Goal: Task Accomplishment & Management: Manage account settings

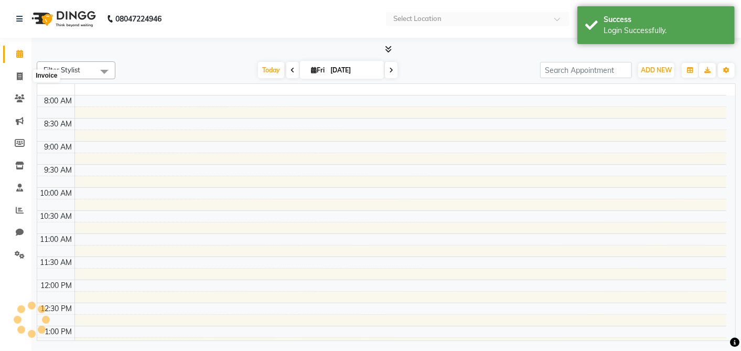
select select "en"
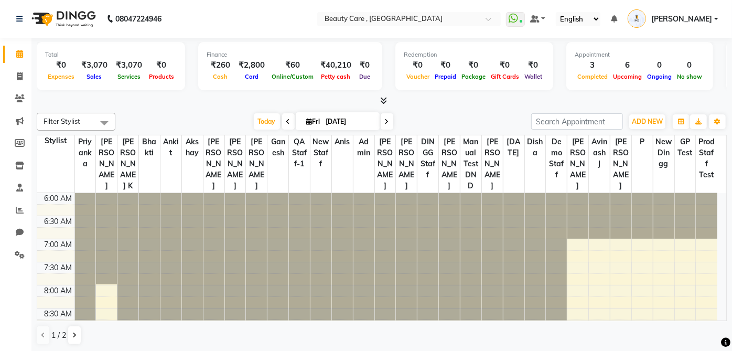
click at [706, 18] on span "[PERSON_NAME]" at bounding box center [682, 19] width 61 height 11
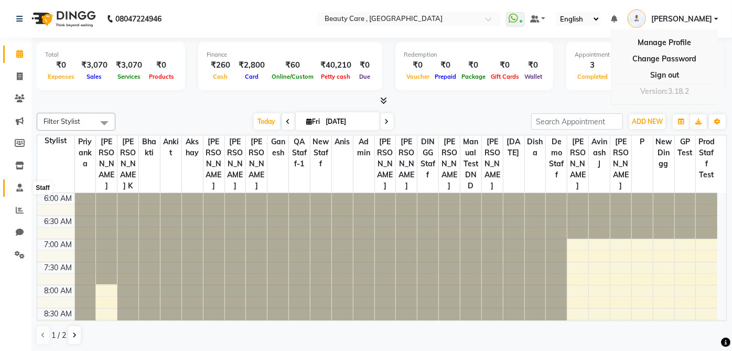
click at [17, 188] on icon at bounding box center [19, 188] width 7 height 8
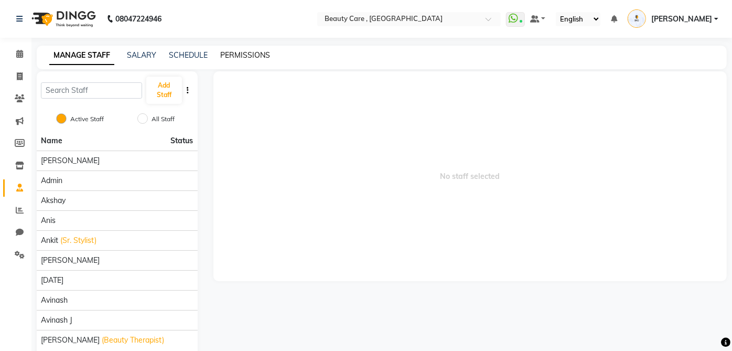
click at [226, 55] on link "PERMISSIONS" at bounding box center [245, 54] width 50 height 9
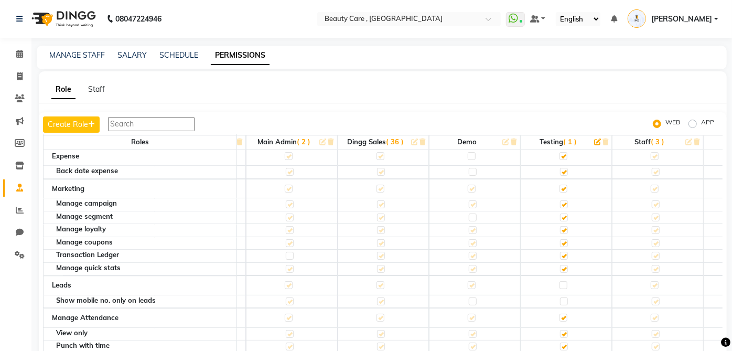
scroll to position [1632, 175]
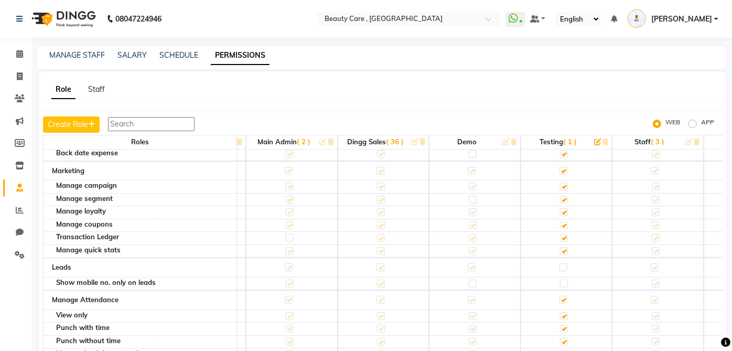
click at [568, 263] on label at bounding box center [564, 267] width 8 height 8
click at [567, 264] on input "checkbox" at bounding box center [563, 267] width 7 height 7
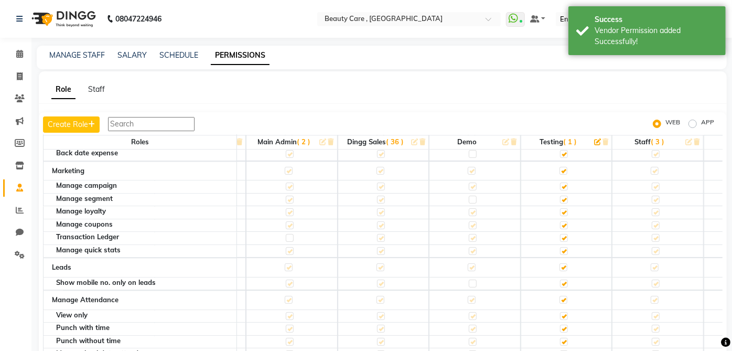
click at [567, 280] on label at bounding box center [564, 284] width 8 height 8
click at [567, 280] on input "checkbox" at bounding box center [563, 283] width 7 height 7
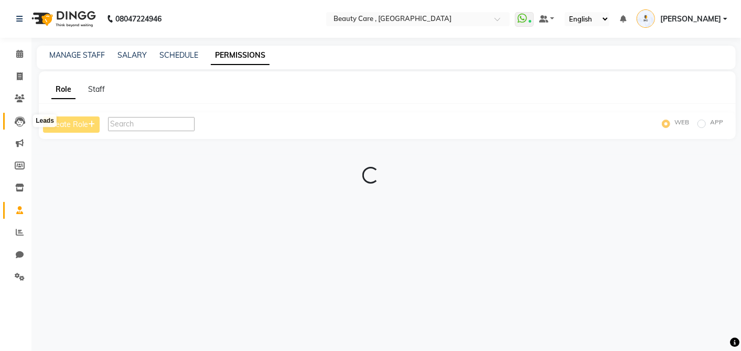
click at [19, 123] on icon at bounding box center [20, 121] width 10 height 10
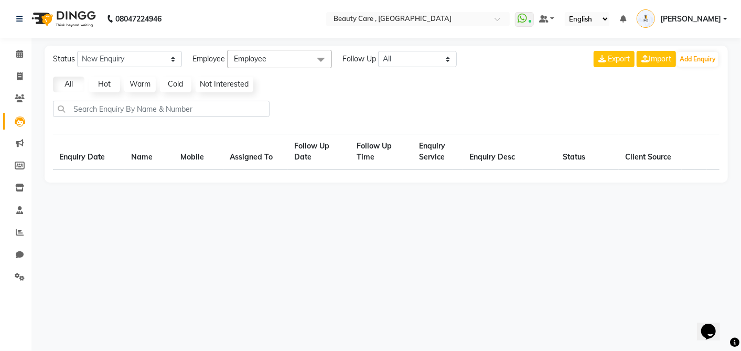
select select "10"
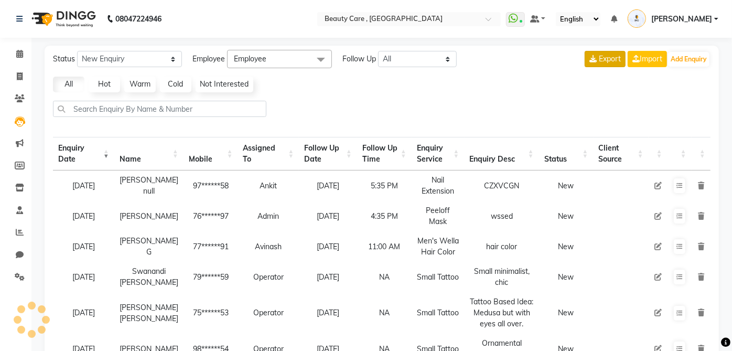
click at [612, 58] on span "Export" at bounding box center [610, 58] width 22 height 9
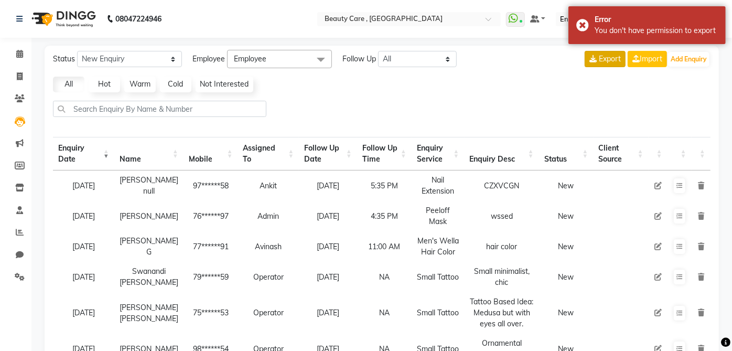
click at [611, 58] on span "Export" at bounding box center [610, 58] width 22 height 9
click at [611, 60] on span "Export" at bounding box center [610, 58] width 22 height 9
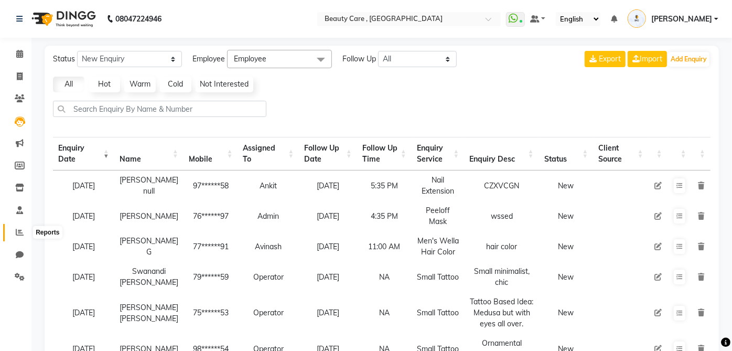
click at [21, 232] on icon at bounding box center [20, 232] width 8 height 8
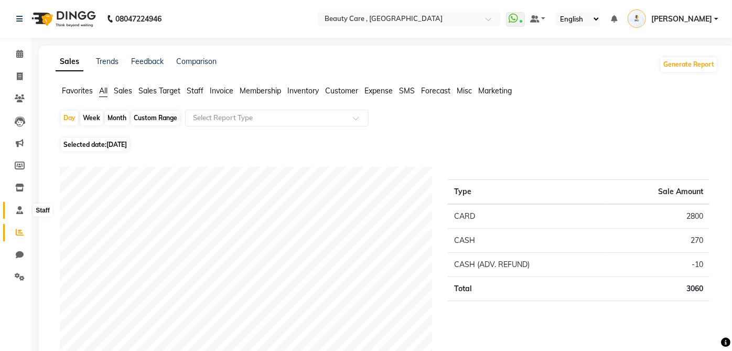
click at [19, 206] on icon at bounding box center [19, 210] width 7 height 8
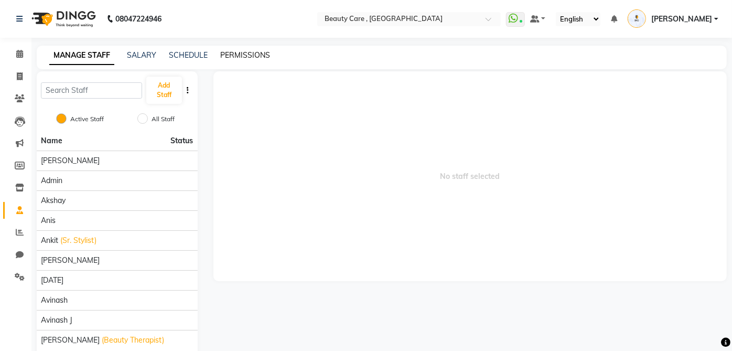
click at [244, 53] on link "PERMISSIONS" at bounding box center [245, 54] width 50 height 9
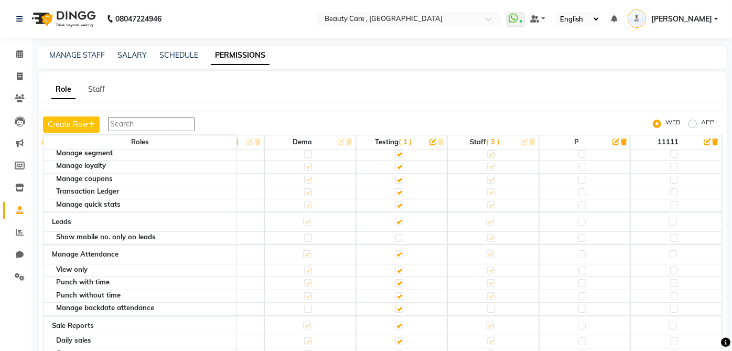
scroll to position [1690, 354]
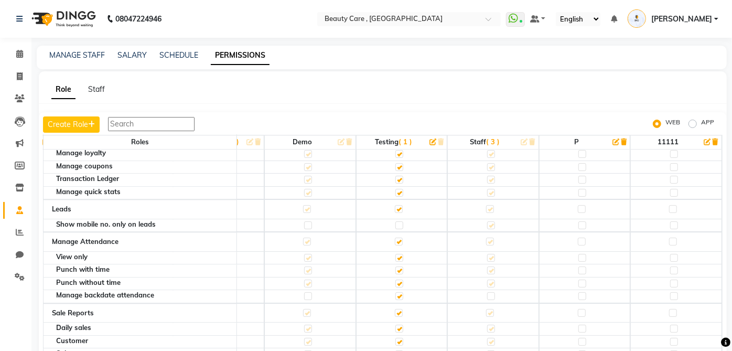
click at [396, 221] on label at bounding box center [400, 225] width 8 height 8
click at [396, 222] on input "checkbox" at bounding box center [399, 225] width 7 height 7
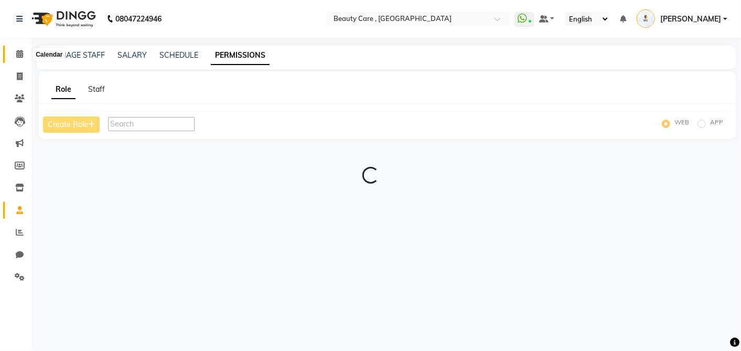
click at [20, 59] on span at bounding box center [19, 54] width 18 height 12
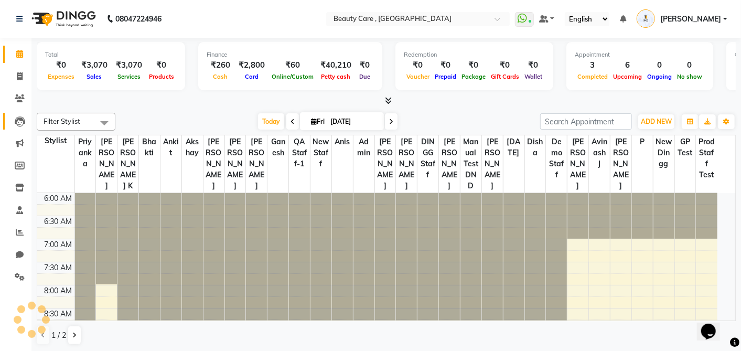
click at [21, 130] on li "Leads" at bounding box center [15, 121] width 31 height 23
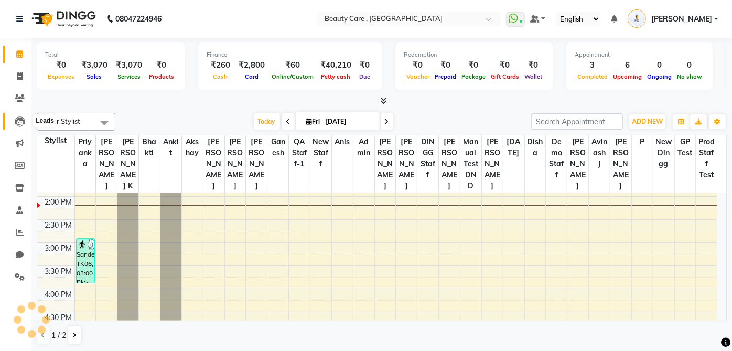
click at [19, 123] on icon at bounding box center [20, 121] width 10 height 10
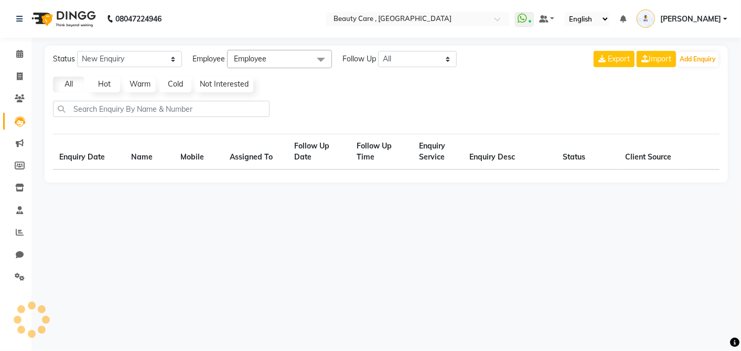
select select "10"
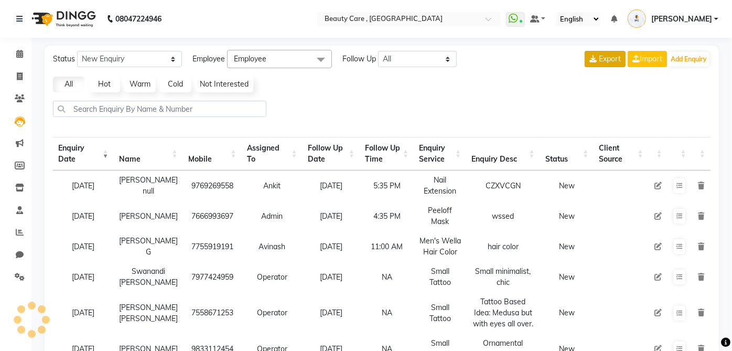
click at [601, 60] on span "Export" at bounding box center [610, 58] width 22 height 9
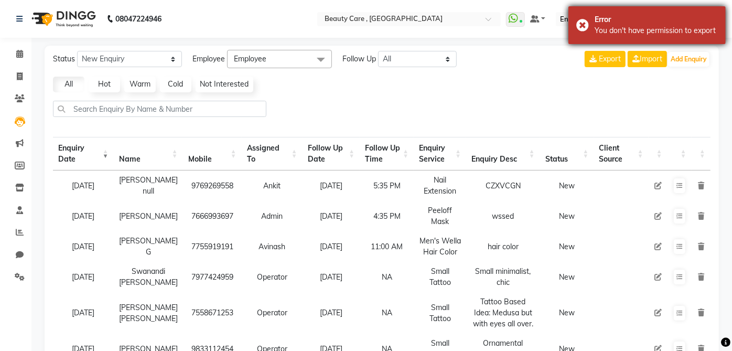
click at [610, 31] on div "You don't have permission to export" at bounding box center [656, 30] width 123 height 11
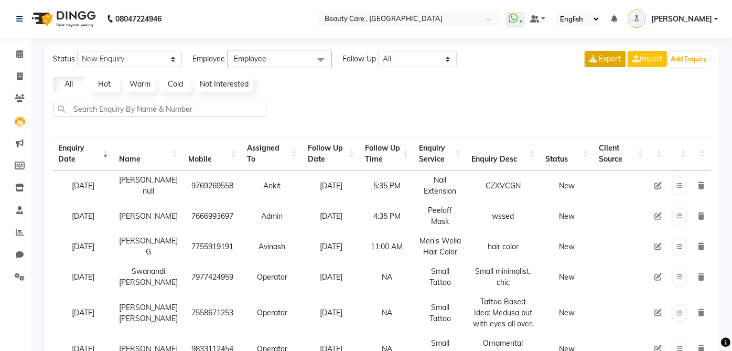
click at [609, 60] on span "Export" at bounding box center [610, 58] width 22 height 9
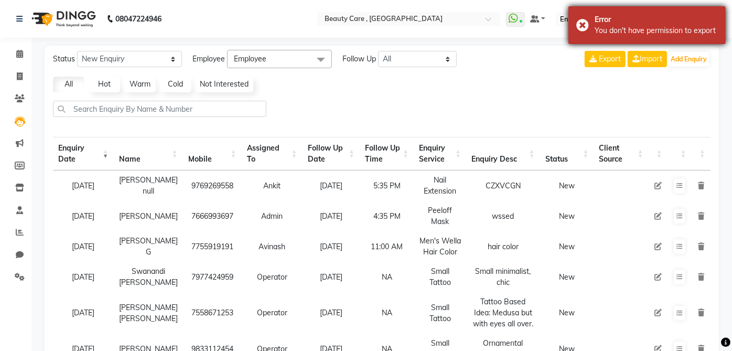
click at [616, 33] on div "You don't have permission to export" at bounding box center [656, 30] width 123 height 11
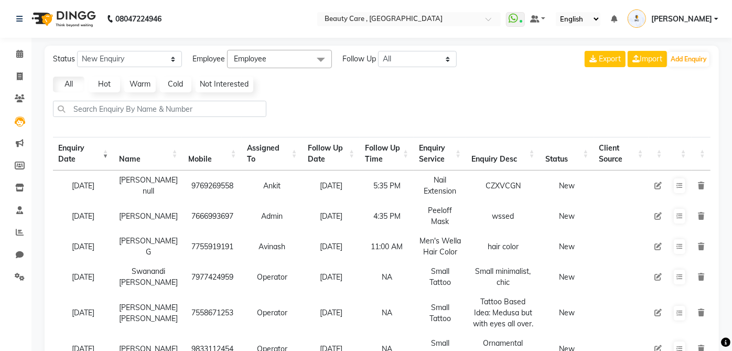
click at [511, 93] on div "Status New Enquiry Open Enquiry Converted Enquiry All All New Open Converted Em…" at bounding box center [382, 306] width 675 height 521
click at [708, 15] on span "[PERSON_NAME]" at bounding box center [682, 19] width 61 height 11
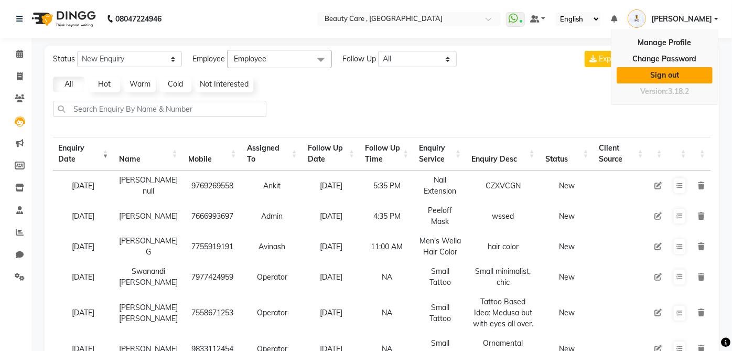
click at [673, 71] on link "Sign out" at bounding box center [665, 75] width 96 height 16
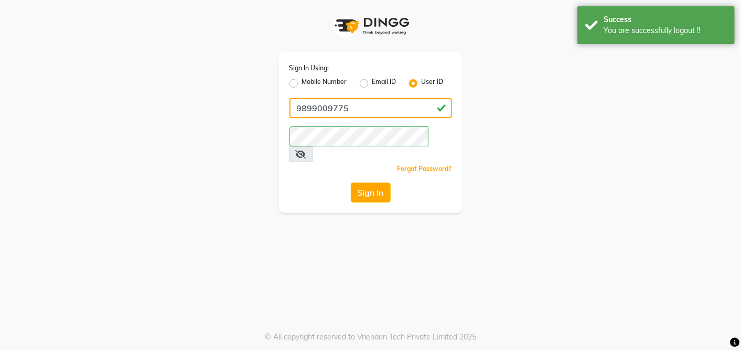
click at [400, 110] on input "9899009775" at bounding box center [371, 108] width 163 height 20
type input "arsp"
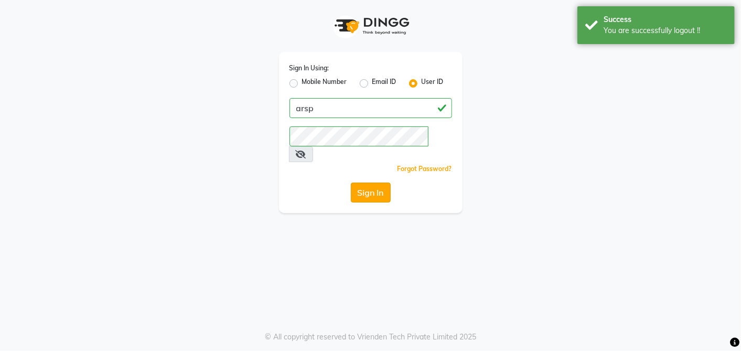
click at [370, 183] on button "Sign In" at bounding box center [371, 193] width 40 height 20
